Goal: Information Seeking & Learning: Learn about a topic

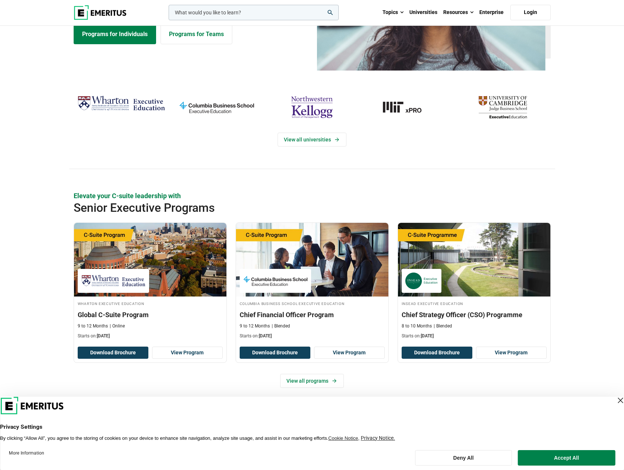
click at [543, 460] on button "Accept All" at bounding box center [567, 457] width 98 height 15
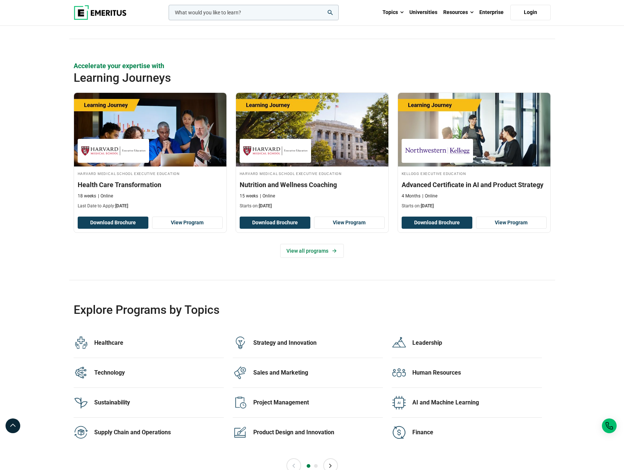
scroll to position [1252, 0]
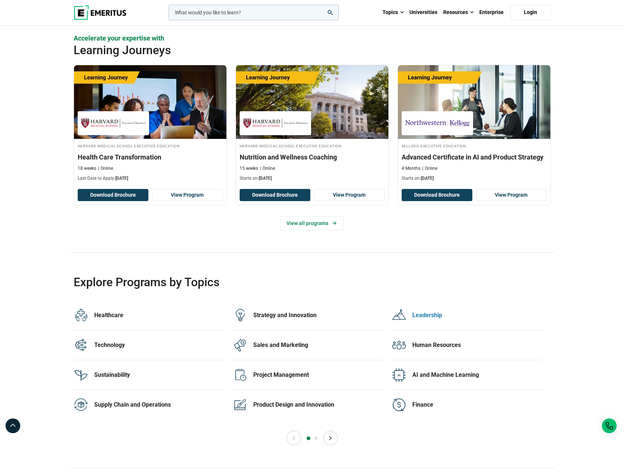
click at [409, 313] on div at bounding box center [402, 315] width 21 height 15
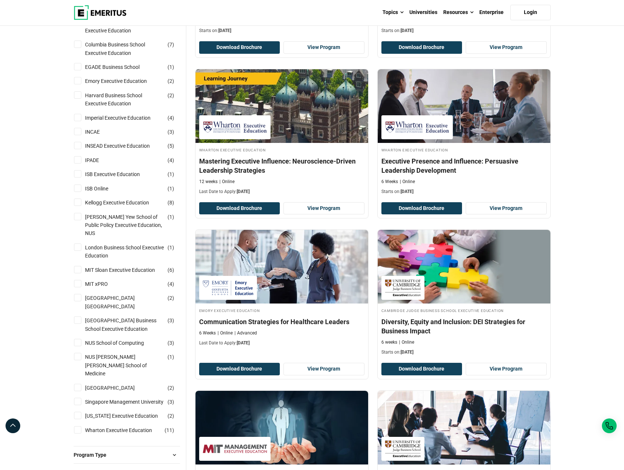
scroll to position [221, 0]
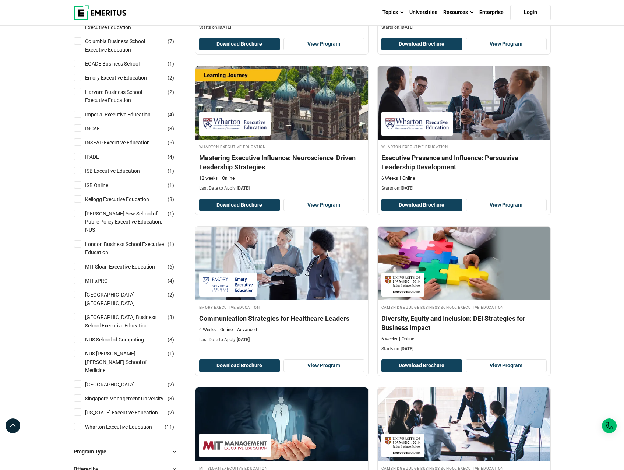
click at [77, 399] on input "Singapore Management University ( 3 )" at bounding box center [77, 398] width 7 height 7
checkbox input "true"
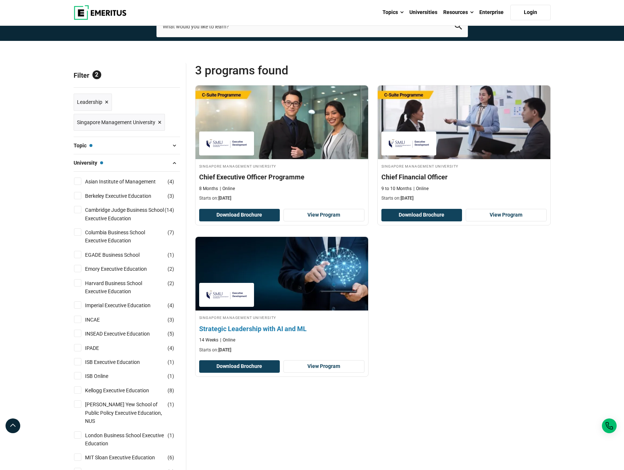
scroll to position [37, 0]
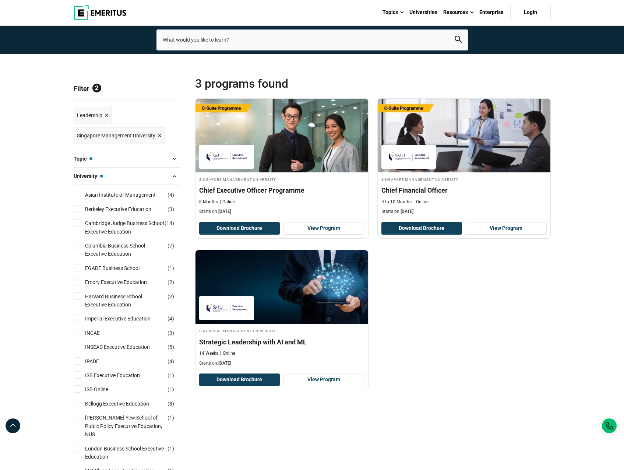
click at [106, 112] on span "×" at bounding box center [107, 115] width 4 height 11
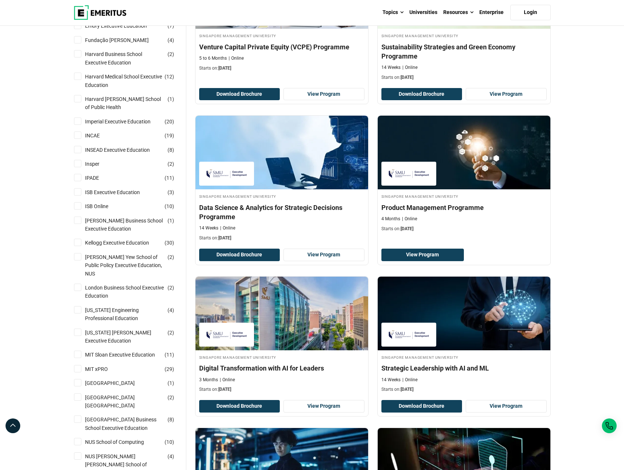
scroll to position [332, 0]
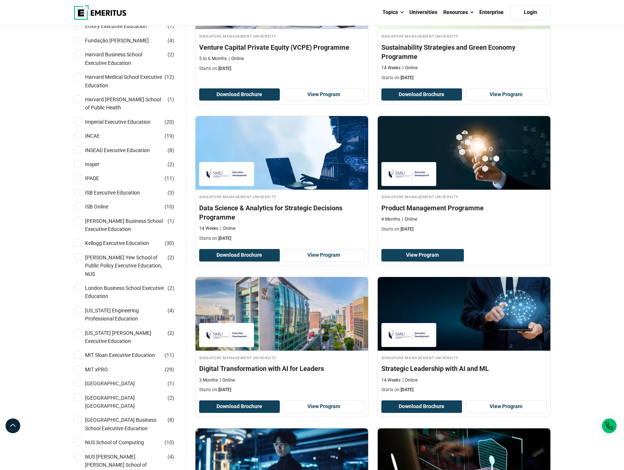
click at [78, 121] on input "Imperial Executive Education ( 20 )" at bounding box center [77, 121] width 7 height 7
checkbox input "true"
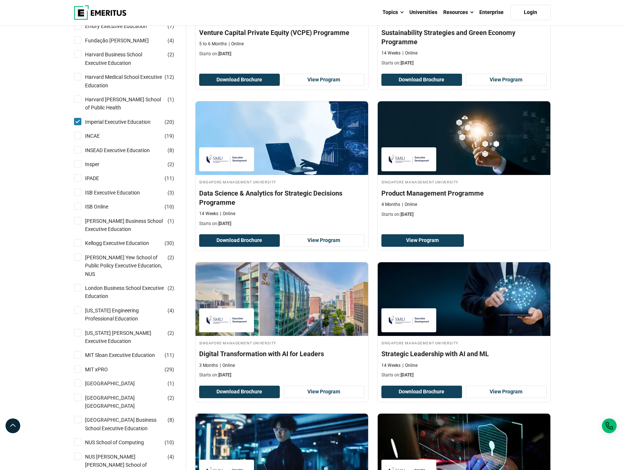
scroll to position [453, 0]
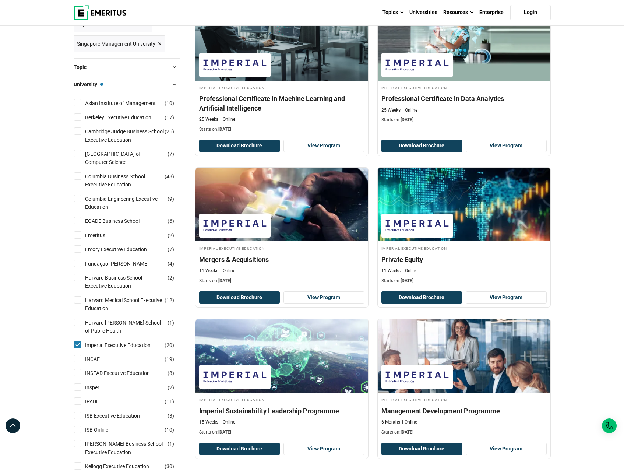
scroll to position [111, 0]
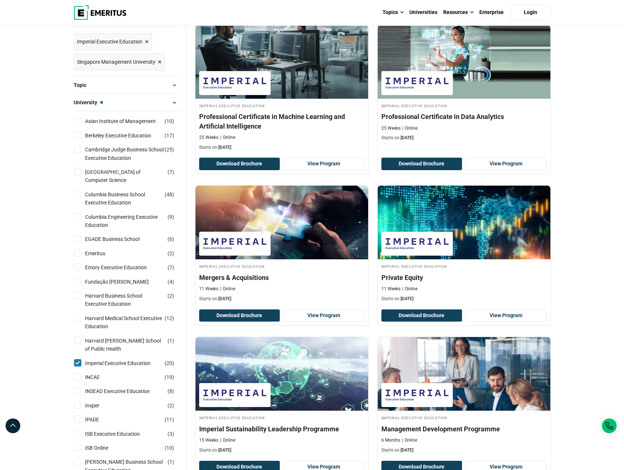
click at [147, 41] on span "×" at bounding box center [147, 41] width 4 height 11
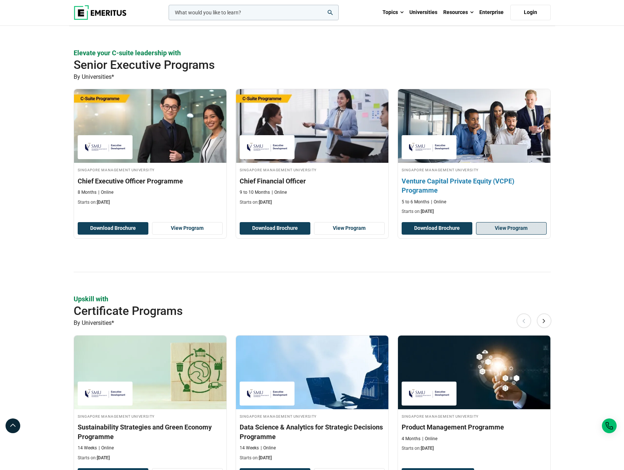
scroll to position [184, 0]
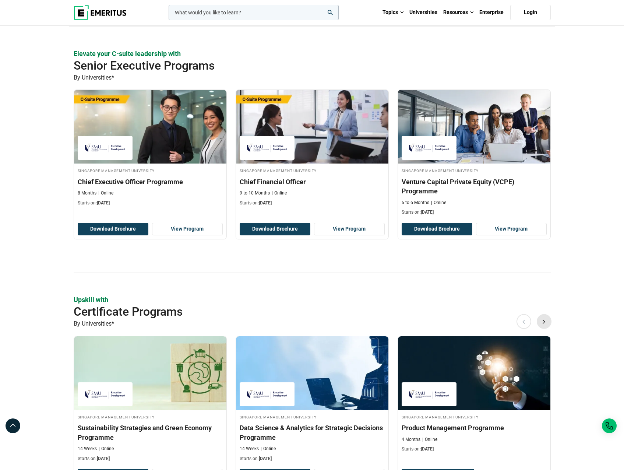
click at [546, 320] on button "Next" at bounding box center [544, 321] width 15 height 15
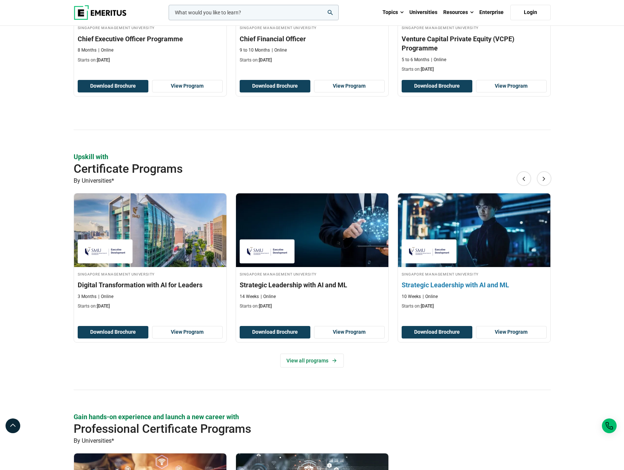
scroll to position [332, 0]
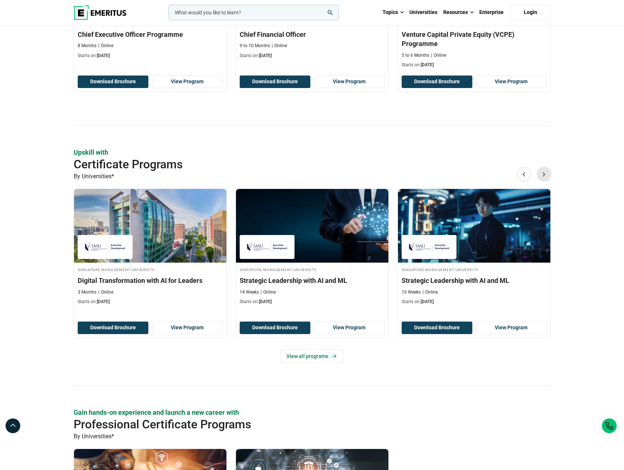
click at [546, 175] on button "Next" at bounding box center [544, 174] width 15 height 15
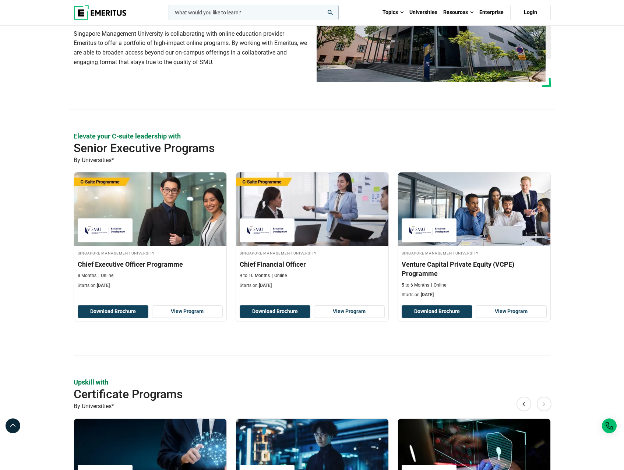
scroll to position [0, 0]
